Goal: Transaction & Acquisition: Purchase product/service

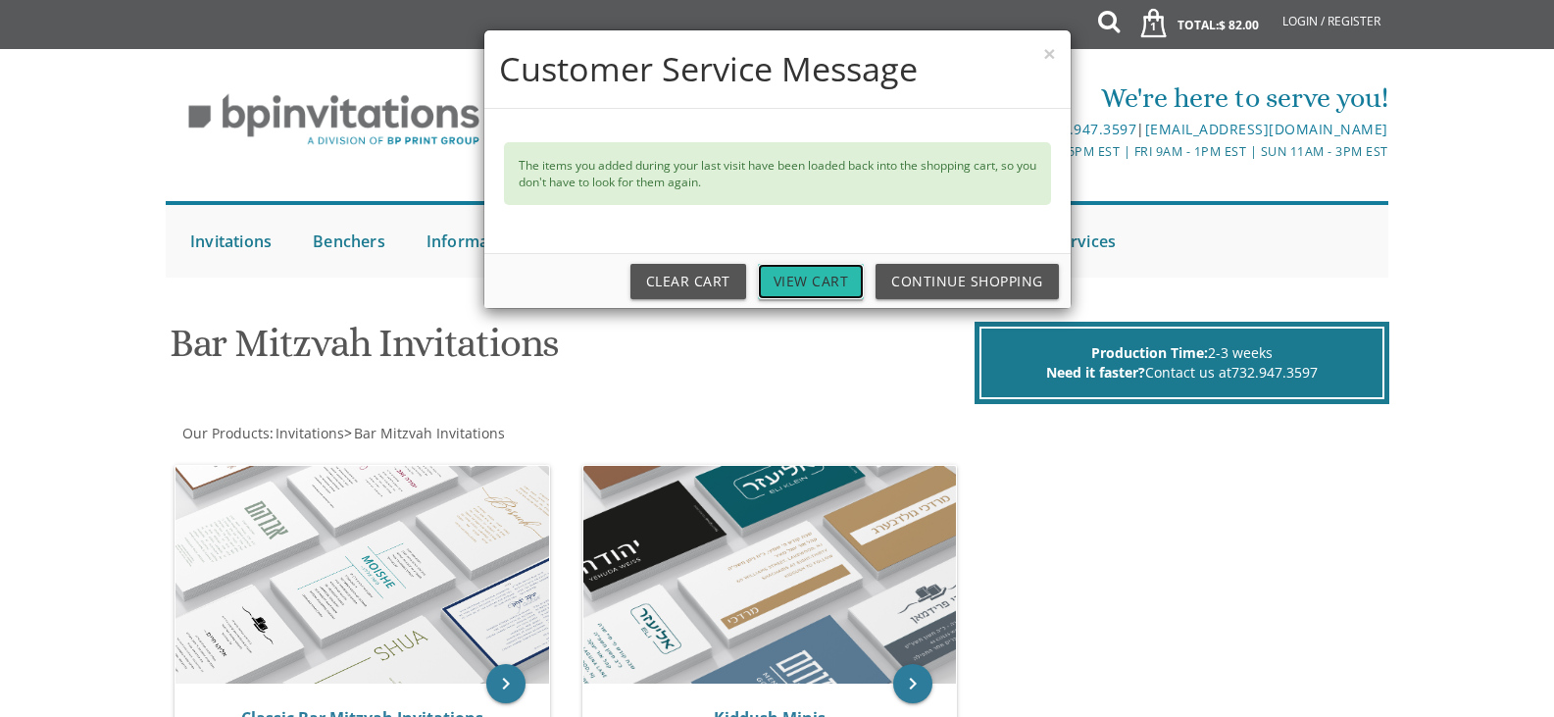
click at [829, 268] on link "View Cart" at bounding box center [811, 281] width 107 height 35
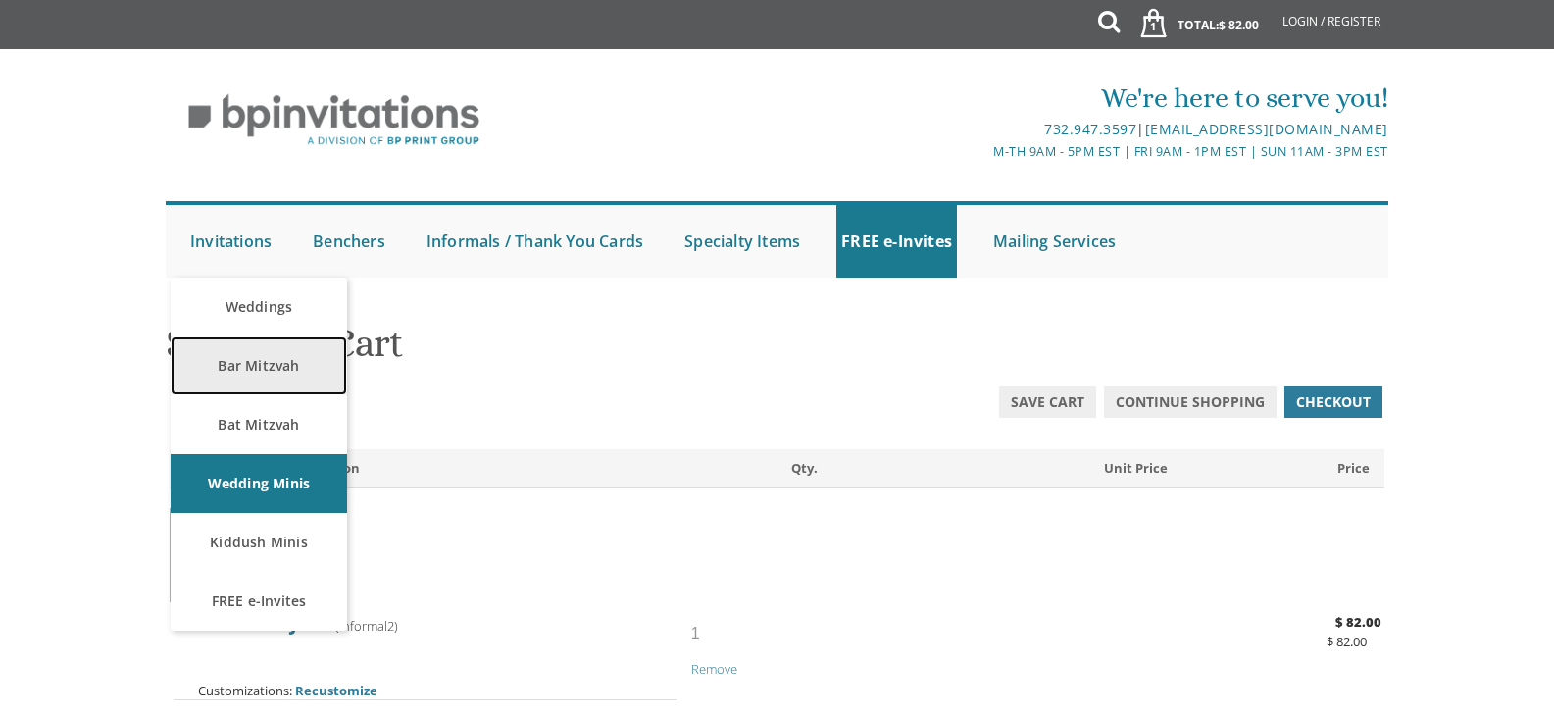
click at [277, 380] on link "Bar Mitzvah" at bounding box center [259, 365] width 177 height 59
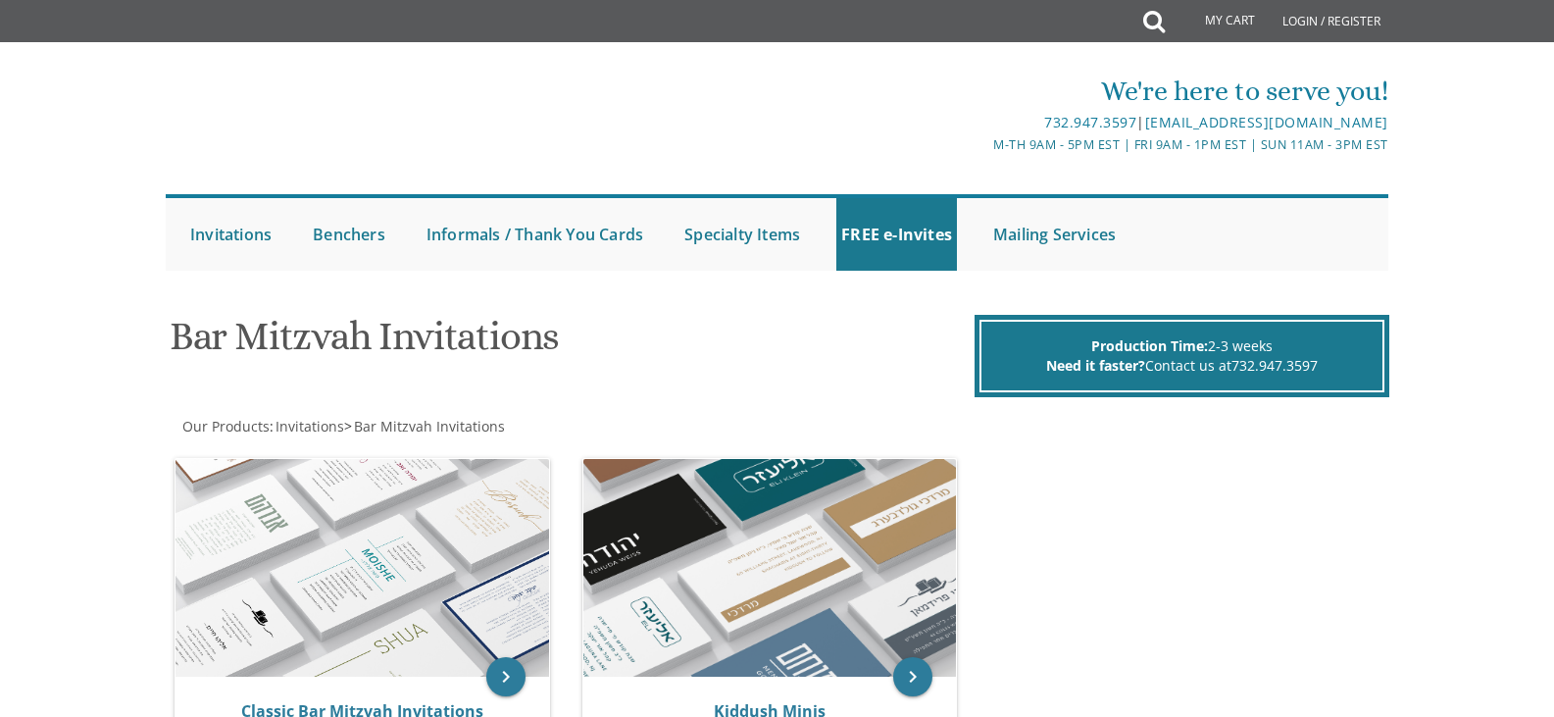
click at [354, 451] on div "keyboard_arrow_right Classic Bar Mitzvah Invitations" at bounding box center [370, 606] width 400 height 323
click at [425, 500] on img at bounding box center [363, 568] width 374 height 218
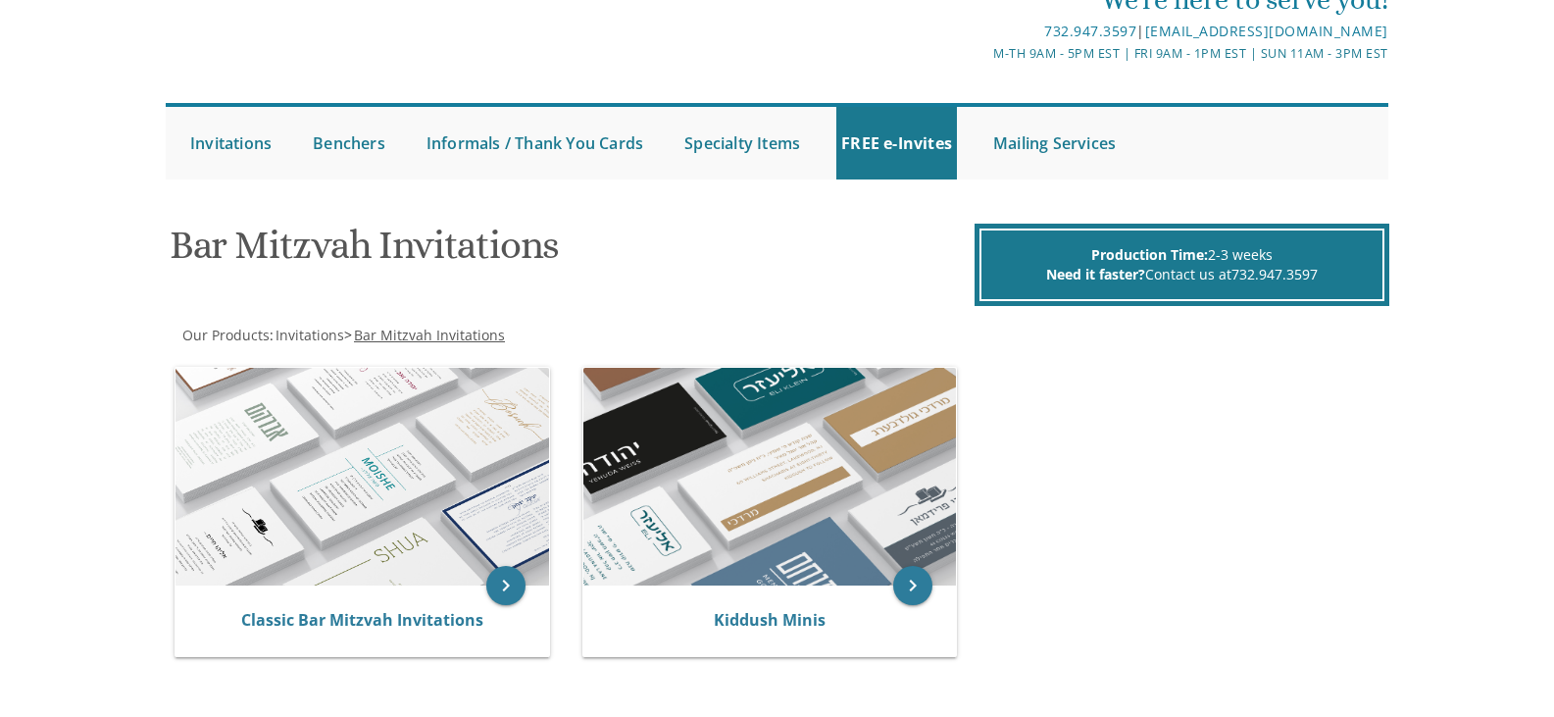
scroll to position [105, 0]
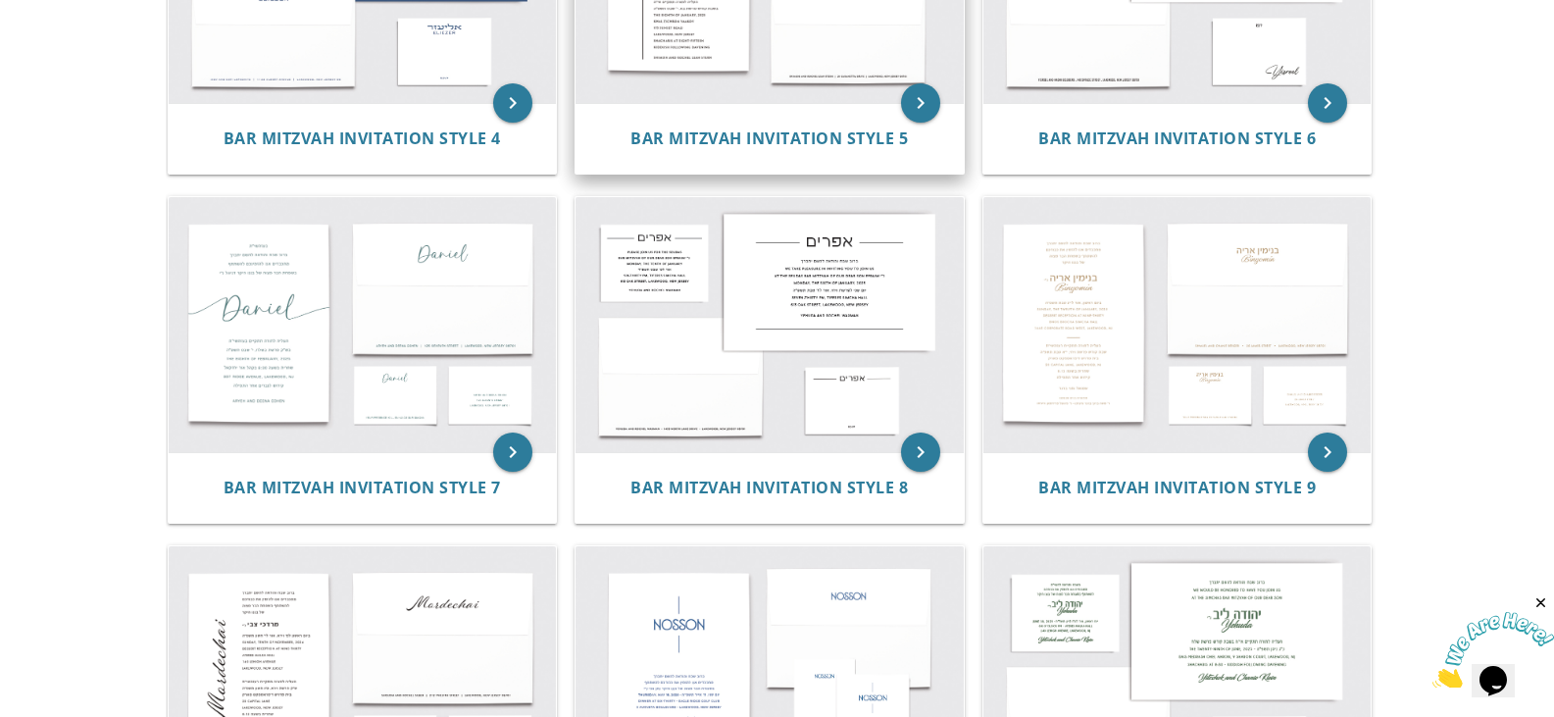
scroll to position [947, 0]
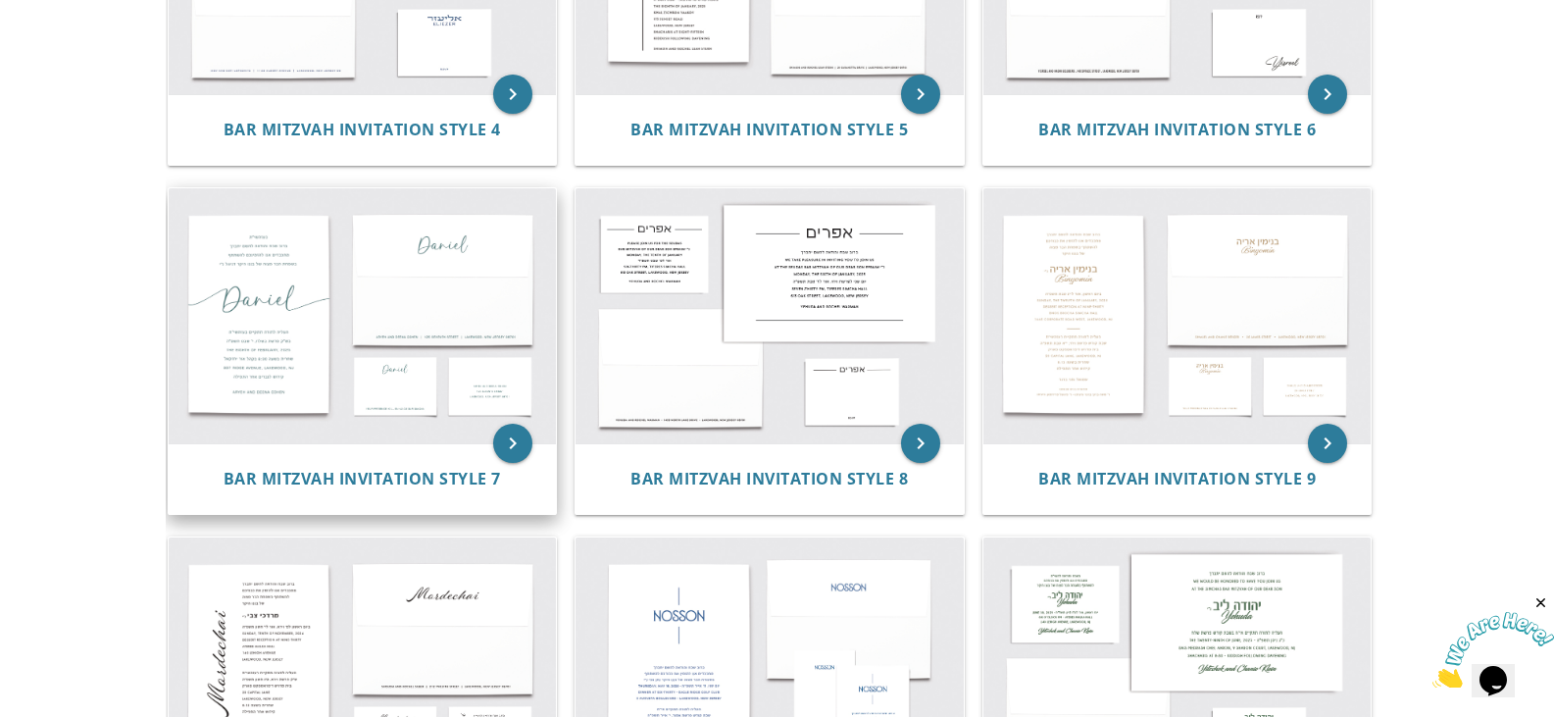
click at [420, 254] on img at bounding box center [363, 315] width 388 height 255
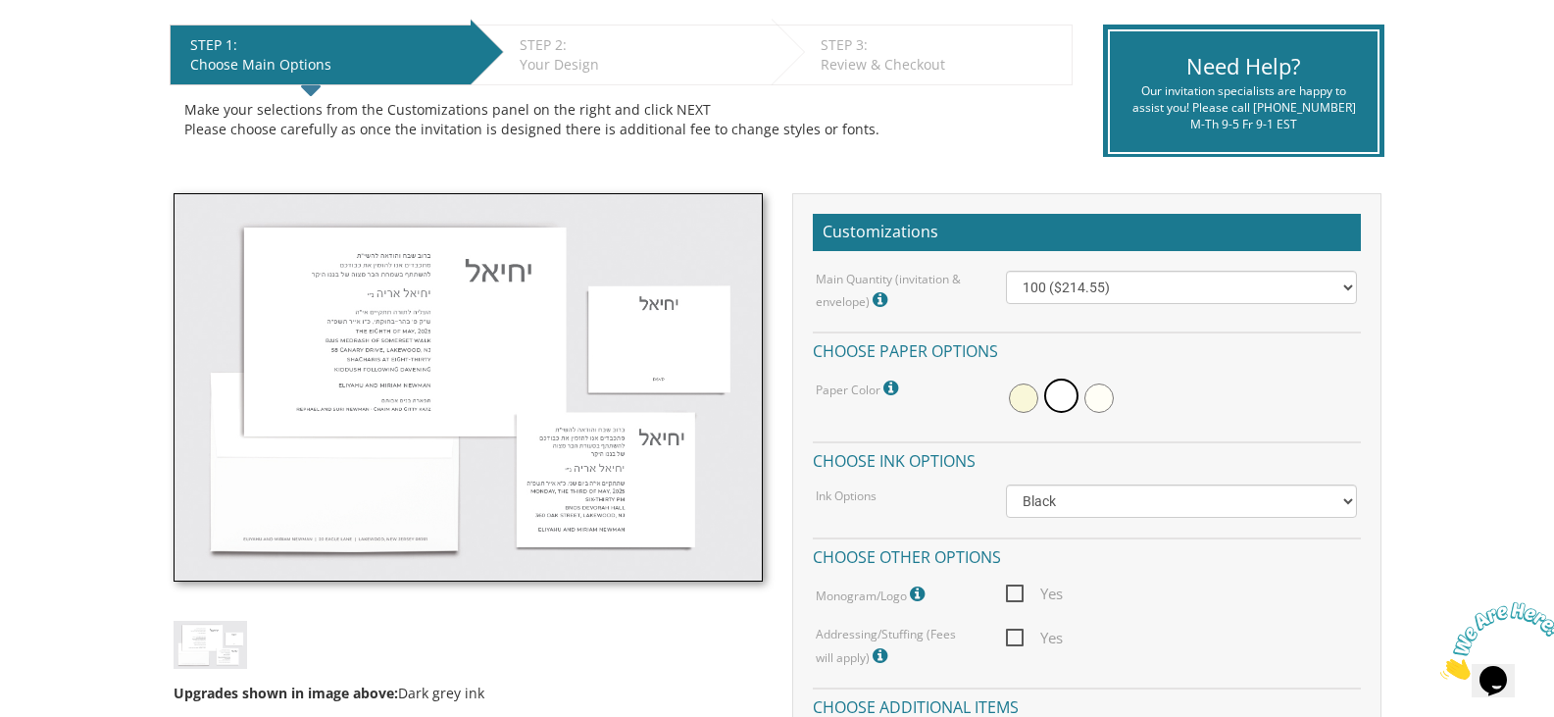
scroll to position [392, 0]
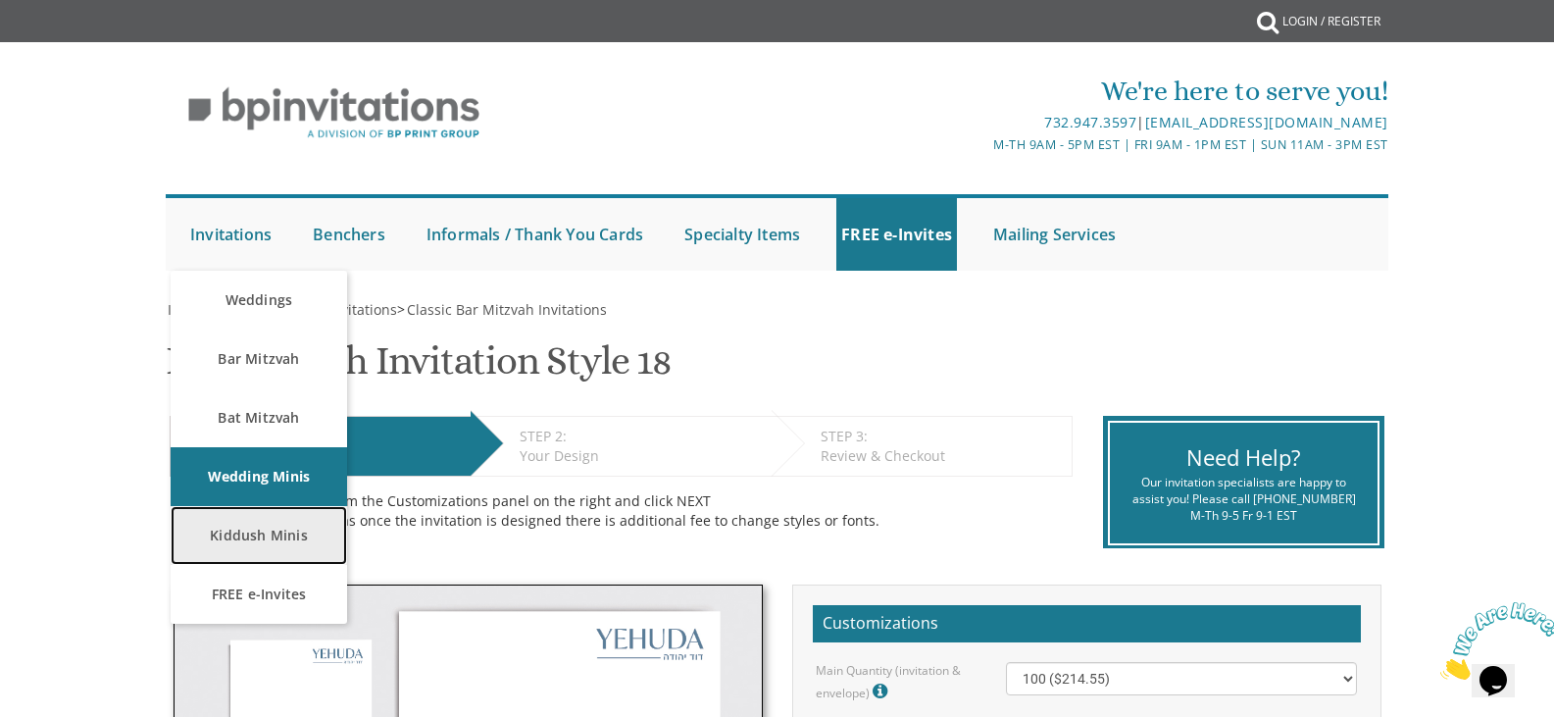
click at [265, 529] on link "Kiddush Minis" at bounding box center [259, 535] width 177 height 59
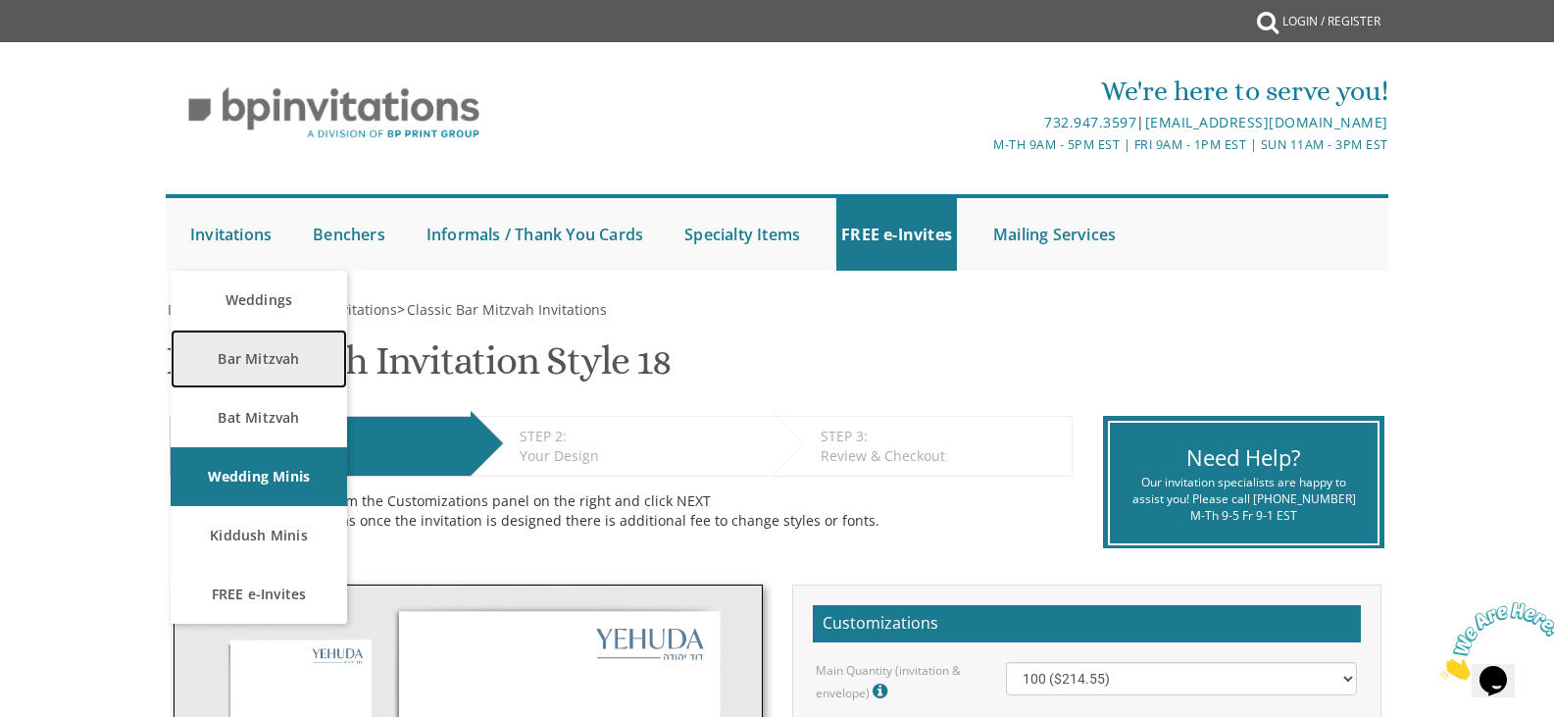
click at [253, 364] on link "Bar Mitzvah" at bounding box center [259, 358] width 177 height 59
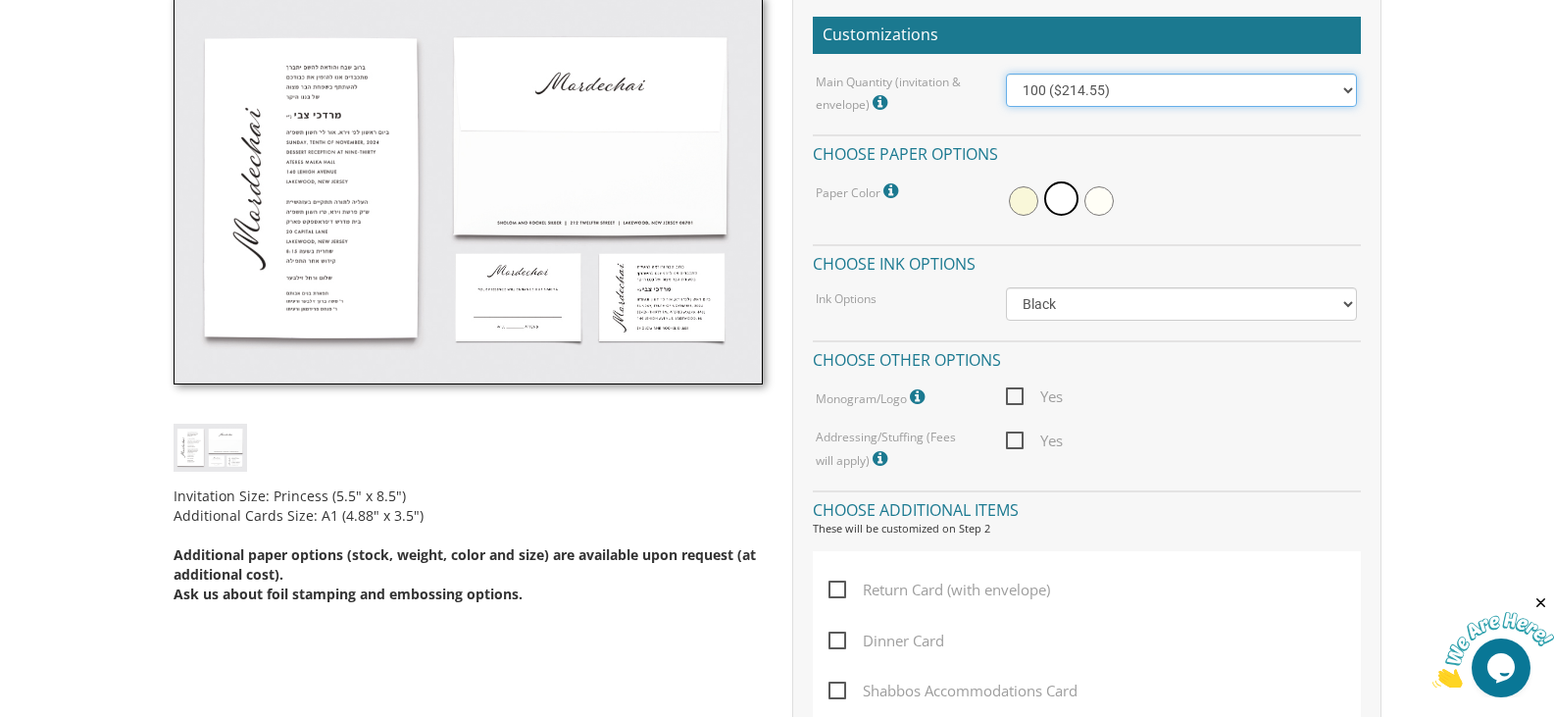
click at [1071, 95] on select "100 ($214.55) 200 ($254.60) 300 ($294.25) 400 ($333.55) 500 ($373.90) 600 ($413…" at bounding box center [1181, 90] width 351 height 33
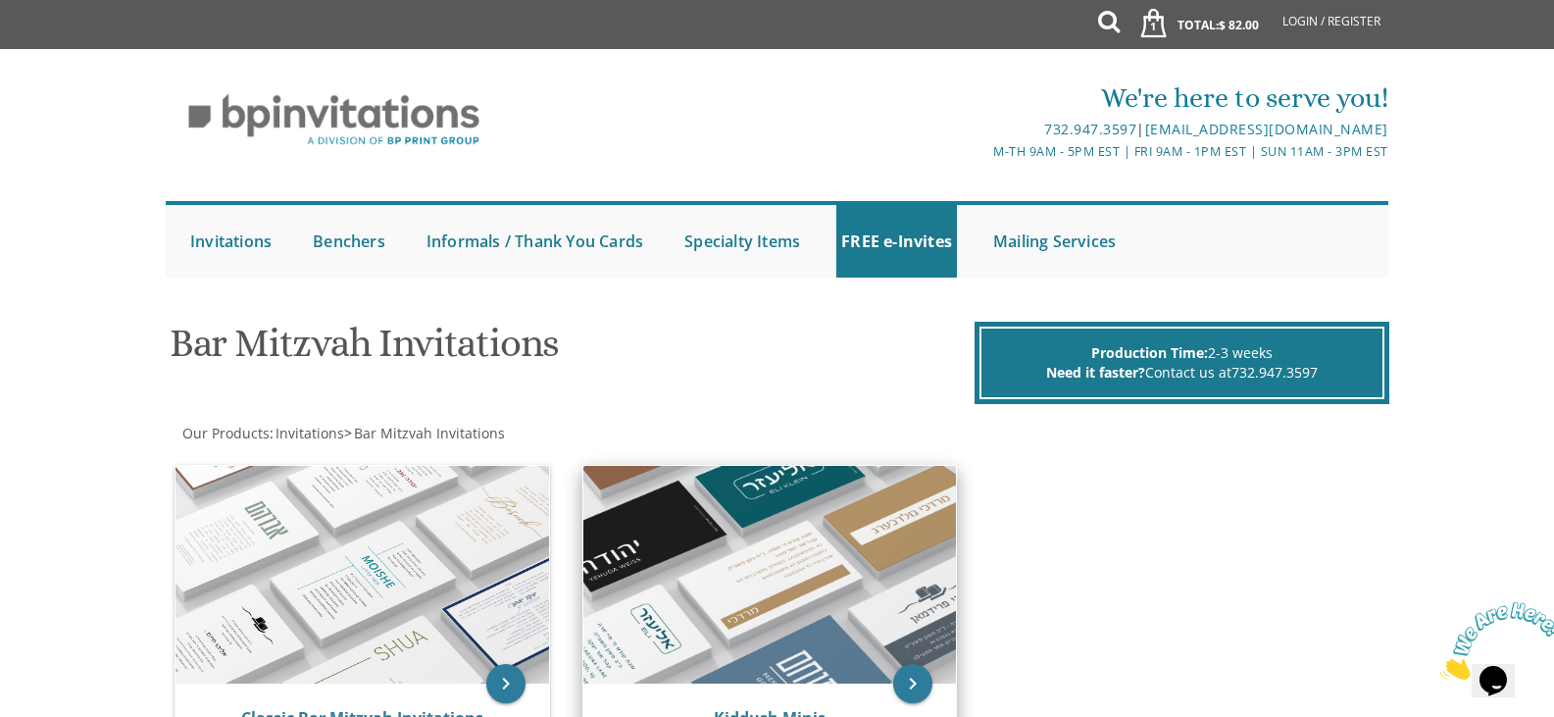
click at [716, 500] on img at bounding box center [770, 575] width 374 height 218
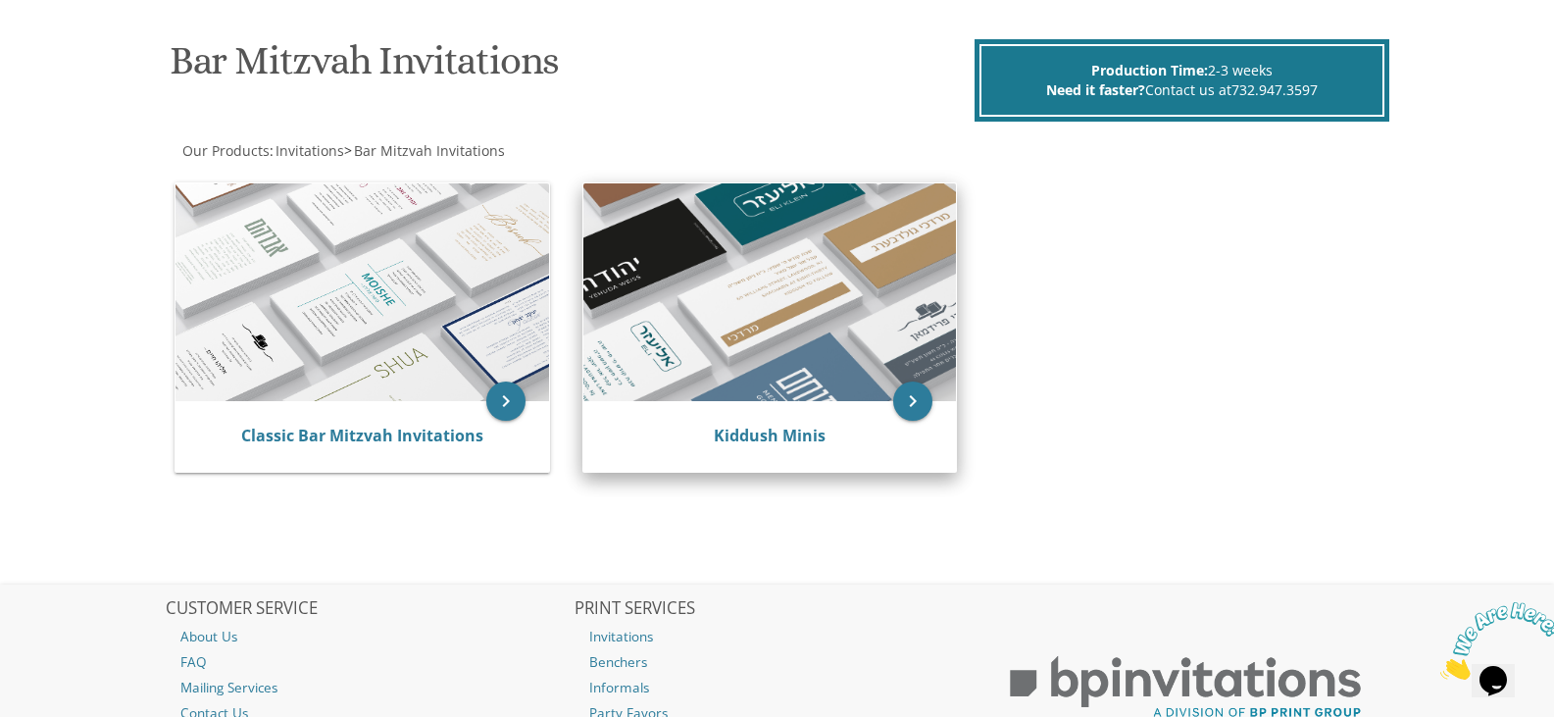
scroll to position [294, 0]
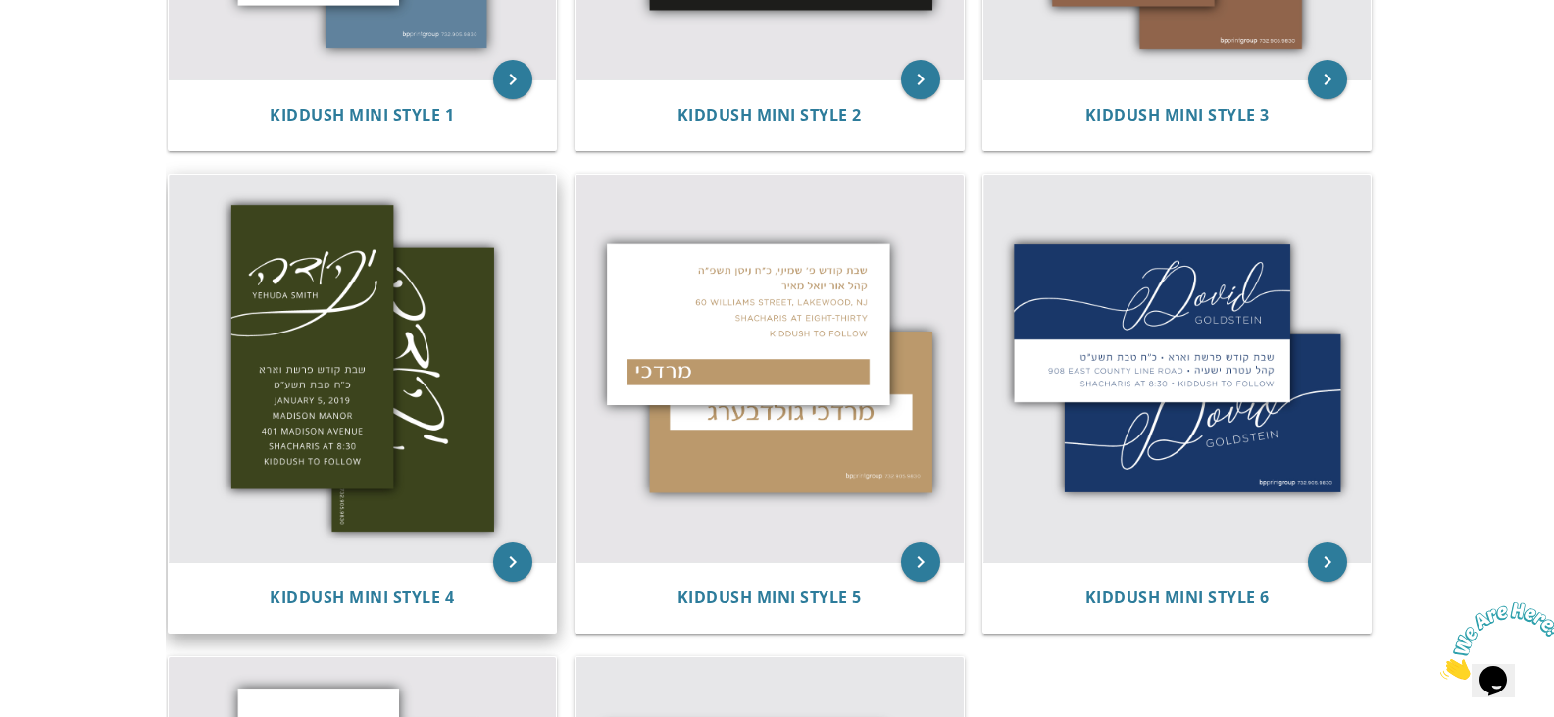
scroll to position [791, 0]
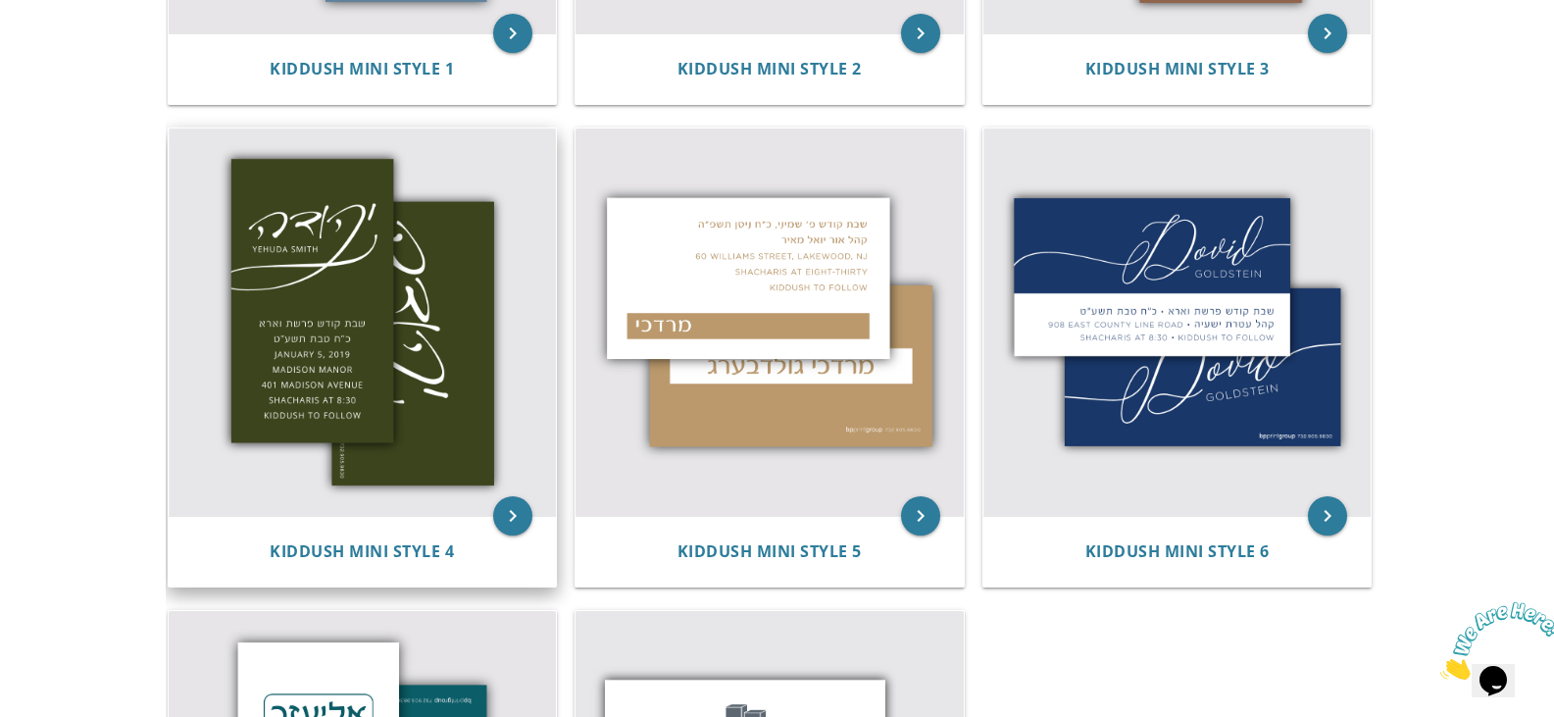
click at [387, 367] on img at bounding box center [363, 322] width 388 height 388
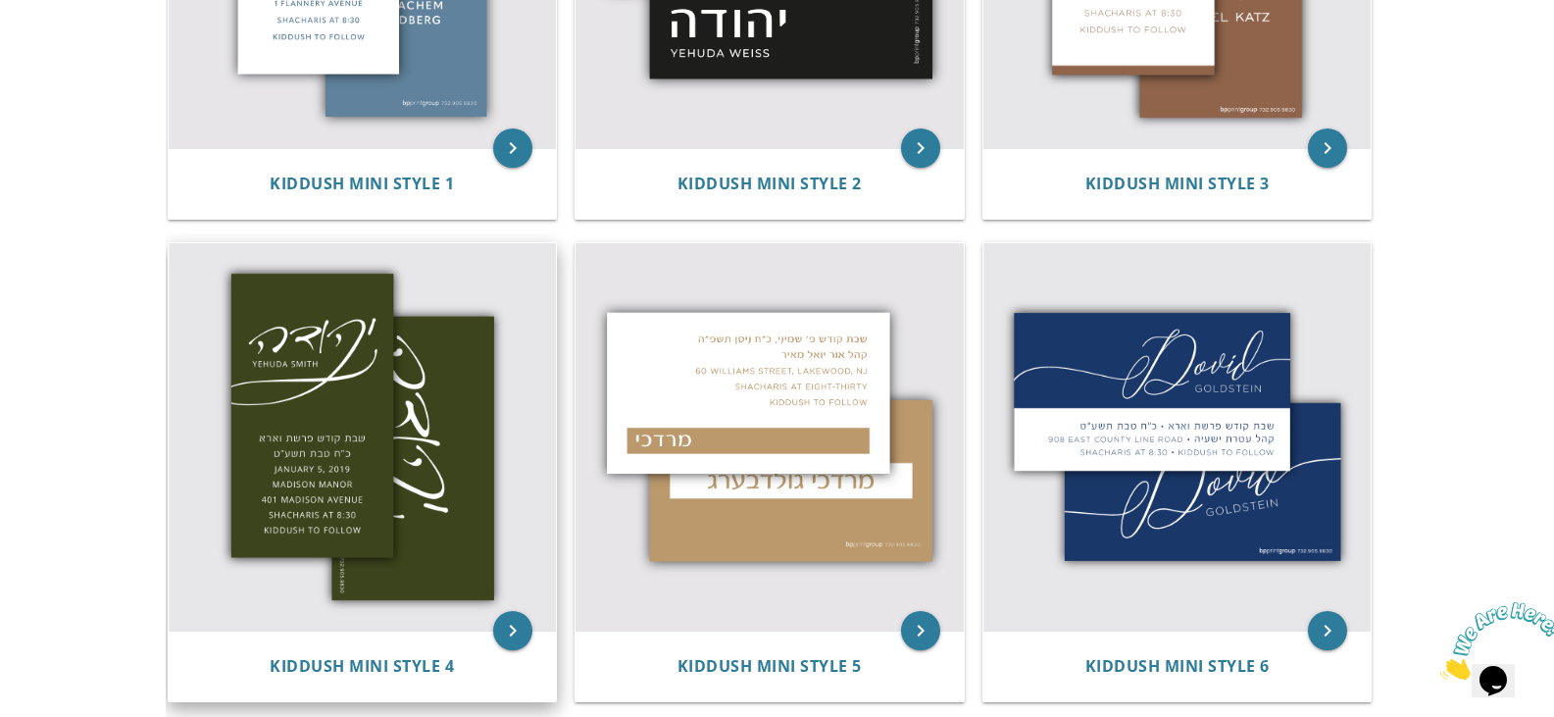
scroll to position [497, 0]
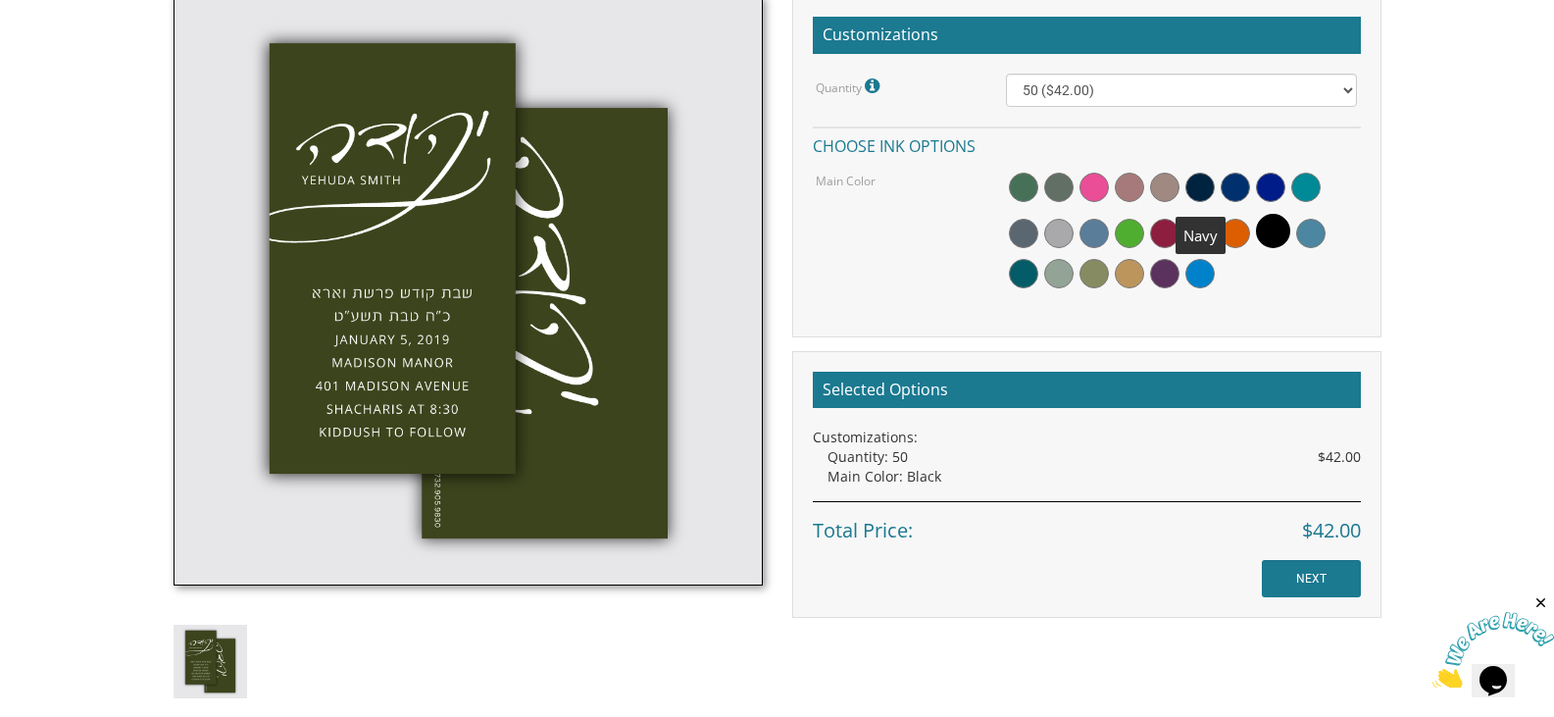
click at [1205, 197] on span at bounding box center [1200, 187] width 29 height 29
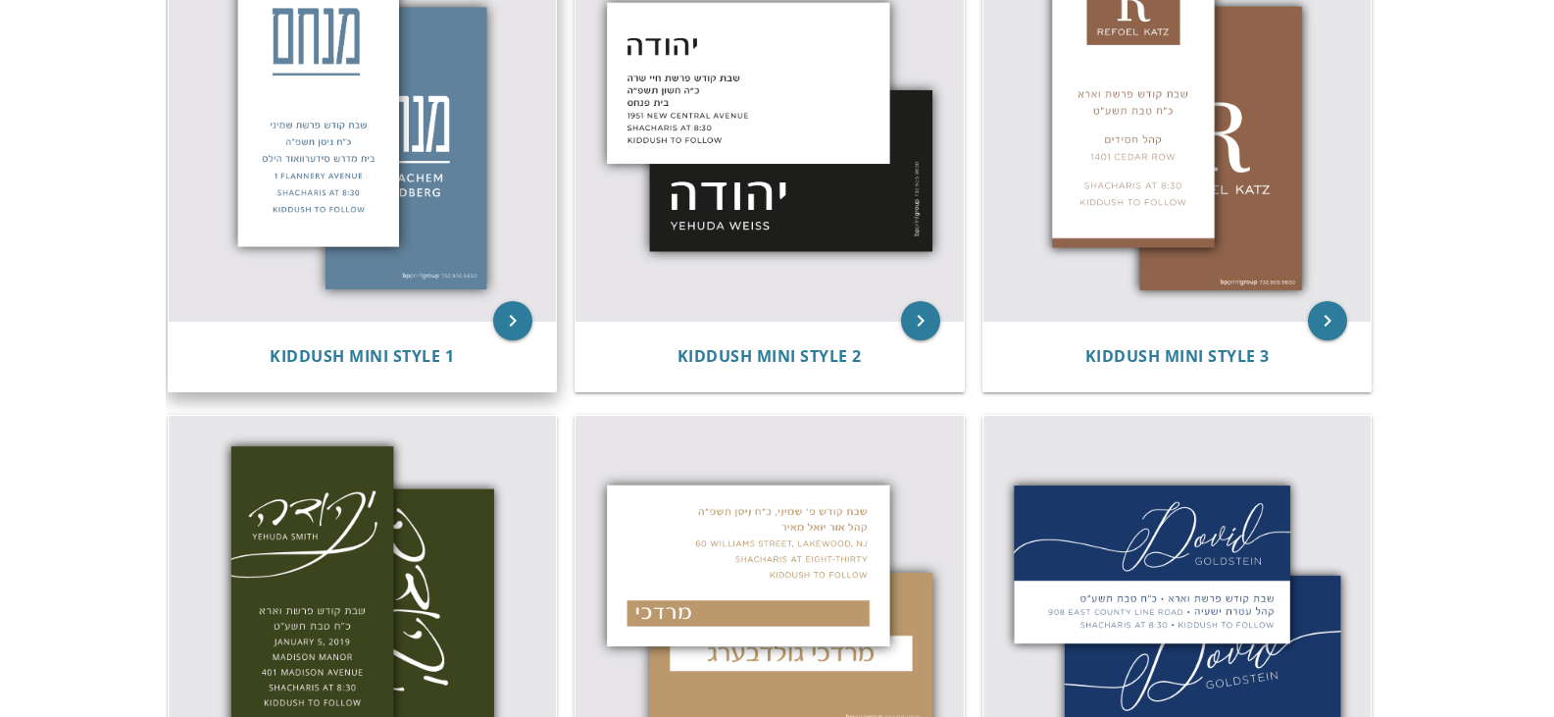
click at [448, 198] on img at bounding box center [363, 127] width 388 height 388
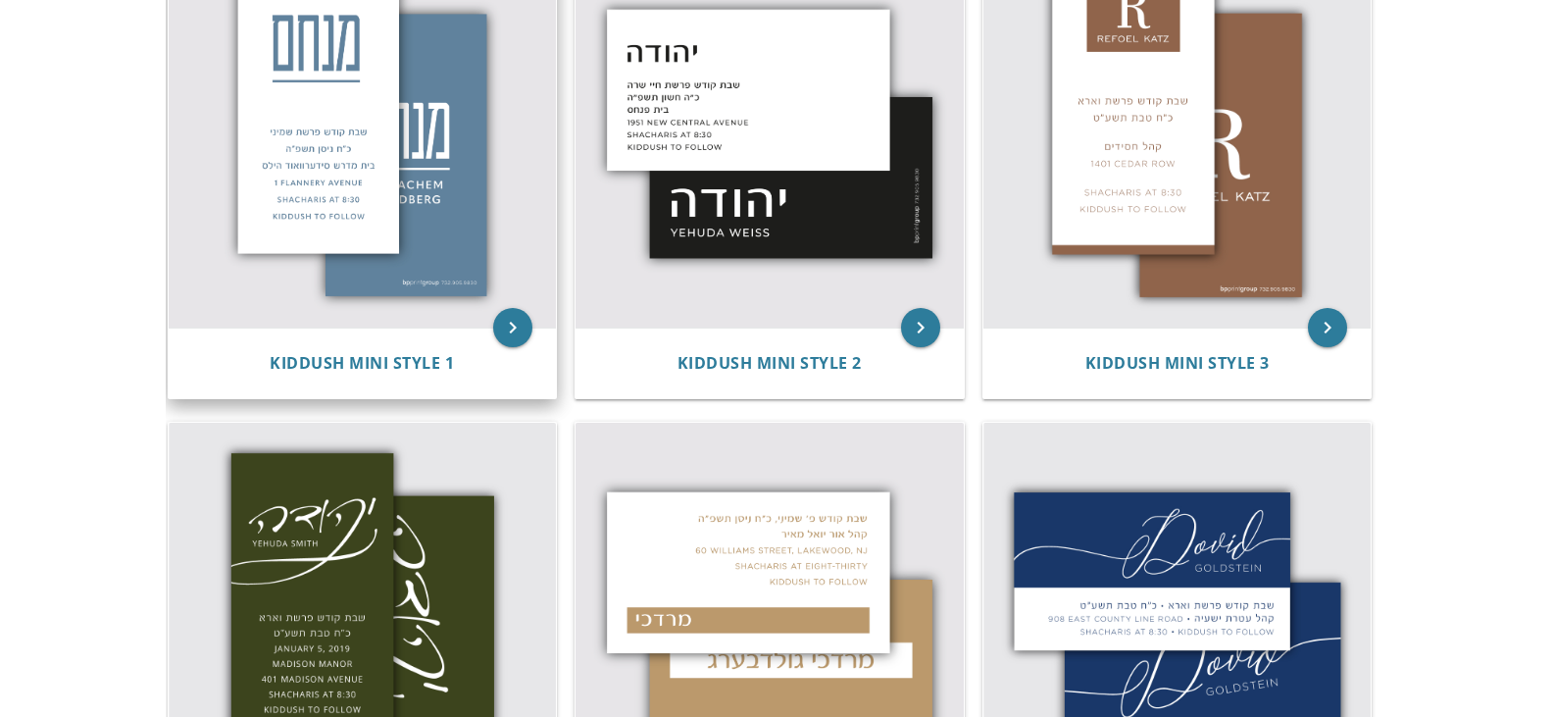
scroll to position [504, 0]
